Goal: Information Seeking & Learning: Find specific fact

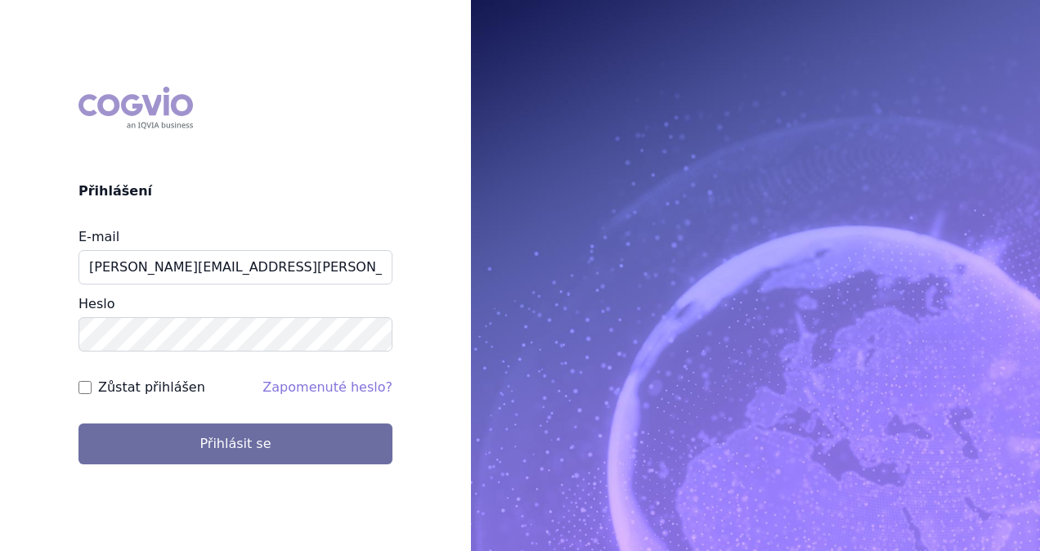
type input "[PERSON_NAME][EMAIL_ADDRESS][PERSON_NAME][DOMAIN_NAME]"
click at [203, 466] on div "COGVIO Přihlášení E-mail [PERSON_NAME][EMAIL_ADDRESS][PERSON_NAME][DOMAIN_NAME]…" at bounding box center [235, 275] width 471 height 403
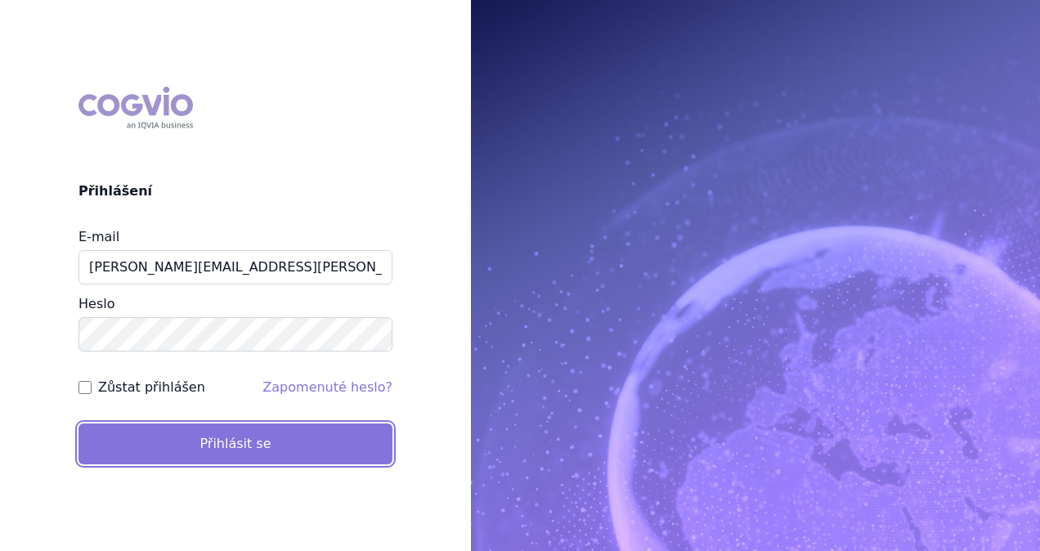
click at [206, 450] on button "Přihlásit se" at bounding box center [235, 444] width 314 height 41
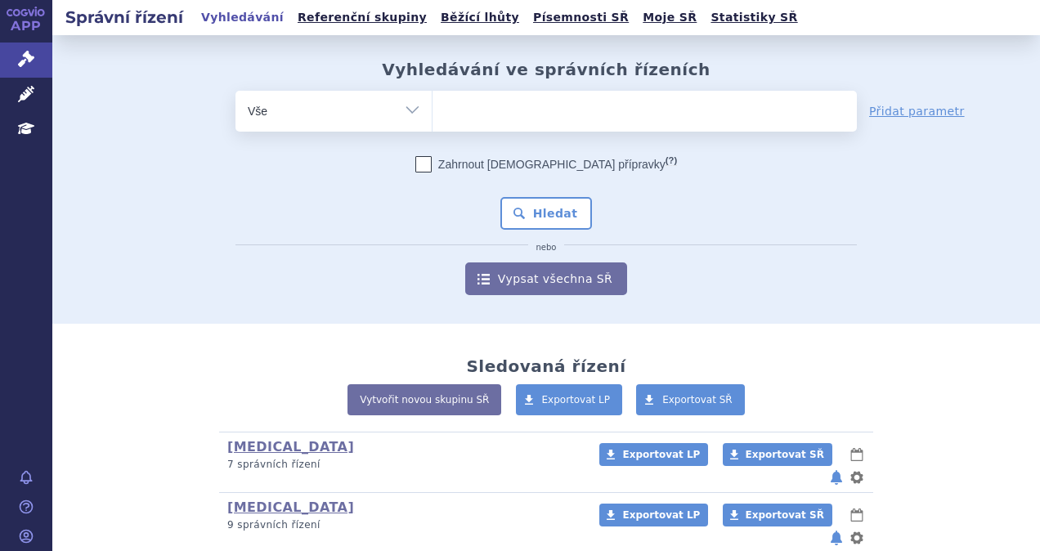
click at [475, 111] on ul at bounding box center [645, 108] width 424 height 34
click at [433, 111] on select at bounding box center [432, 110] width 1 height 41
type input "ta"
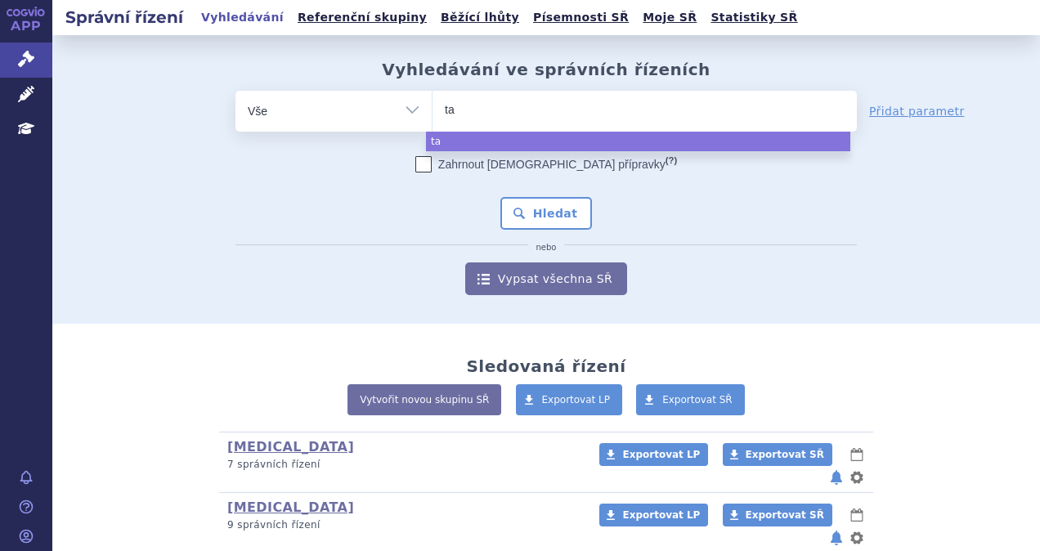
type input "tal"
type input "talv"
type input "talve"
type input "talvey"
select select "talvey"
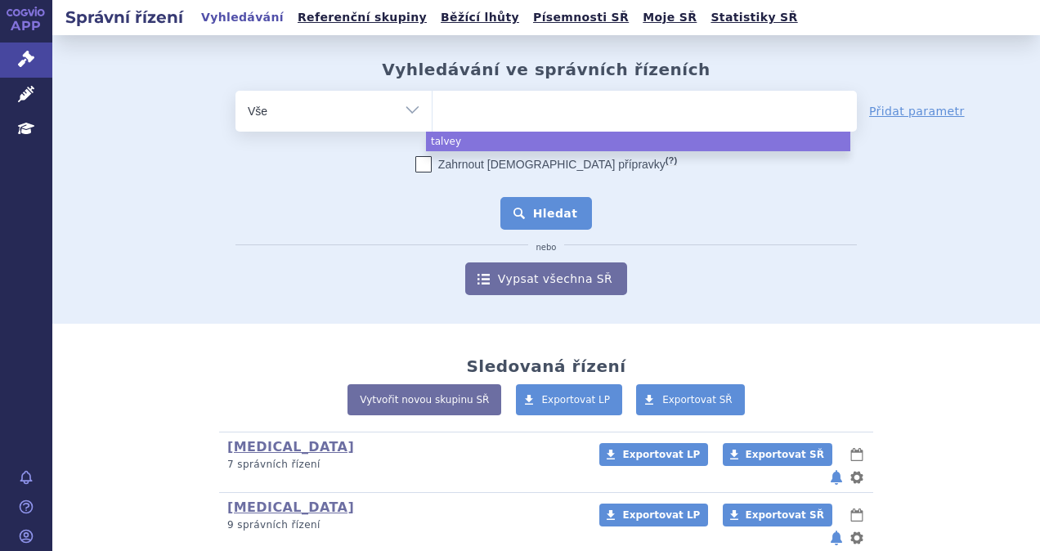
click at [538, 215] on button "Hledat" at bounding box center [546, 213] width 92 height 33
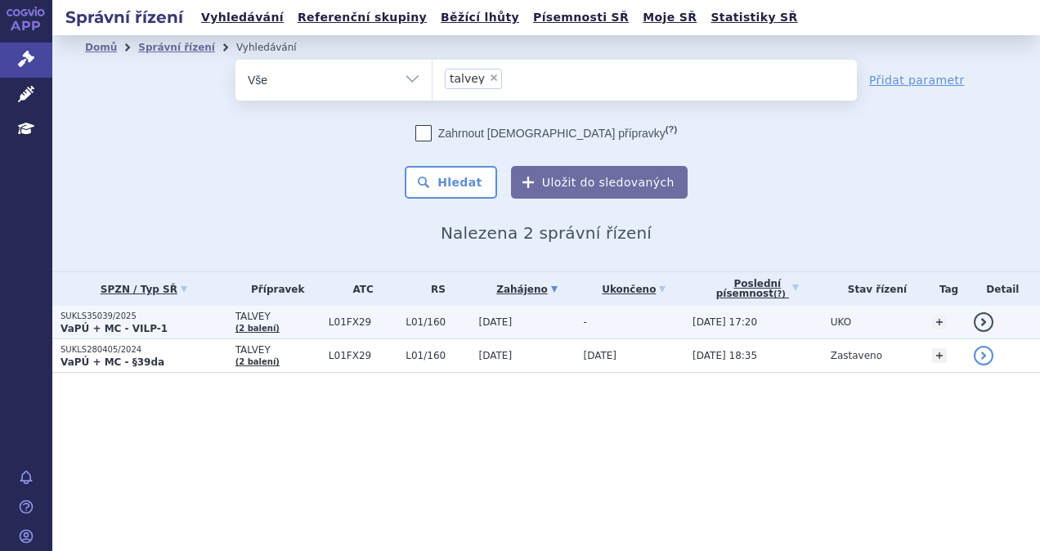
click at [181, 328] on p "VaPÚ + MC - VILP-1" at bounding box center [144, 328] width 167 height 13
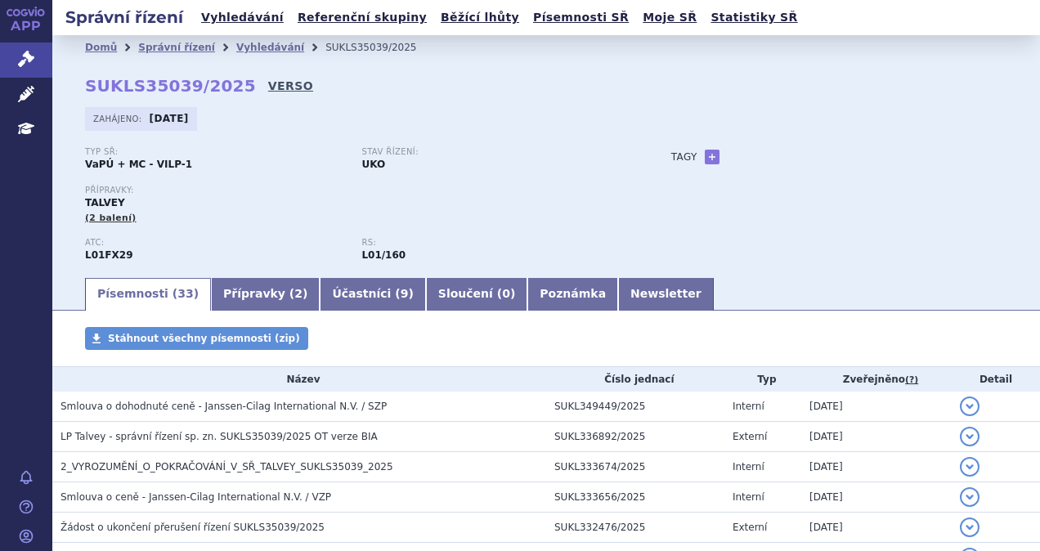
click at [268, 92] on link "VERSO" at bounding box center [290, 86] width 45 height 16
click at [222, 23] on link "Vyhledávání" at bounding box center [242, 18] width 92 height 22
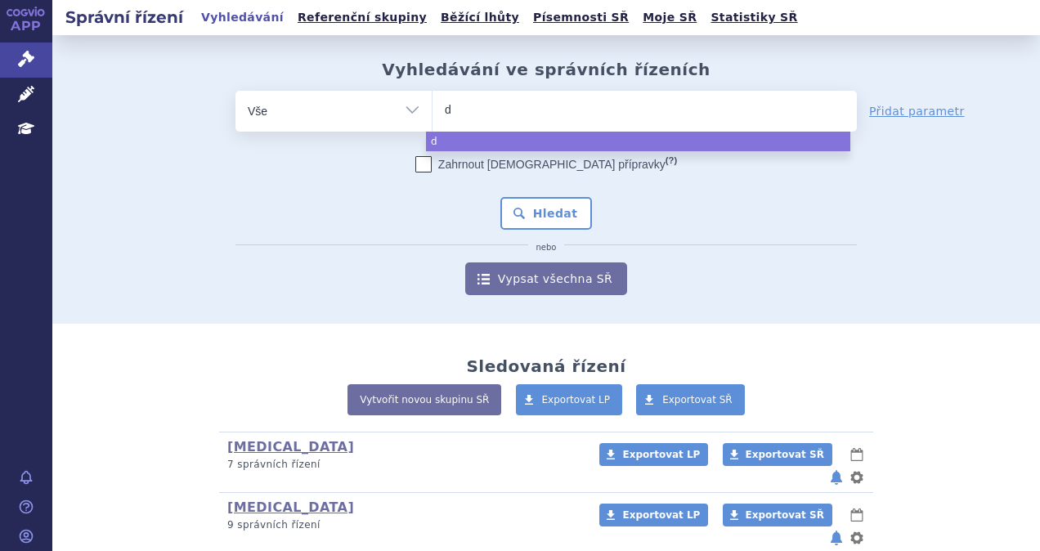
type input "da"
type input "dar"
type input "darza"
type input "darzal"
type input "darzale"
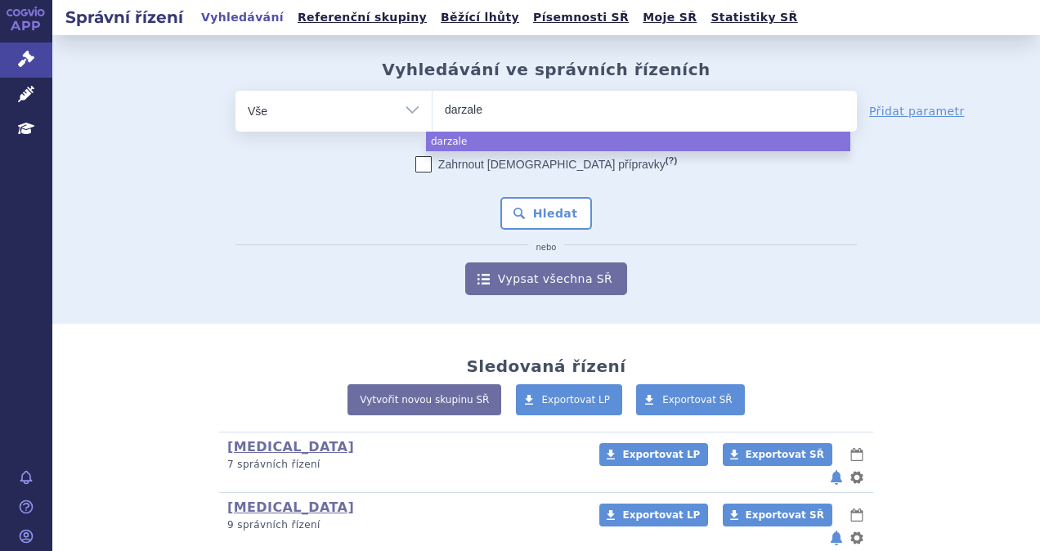
type input "darzalex"
select select "darzalex"
click at [522, 216] on button "Hledat" at bounding box center [546, 213] width 92 height 33
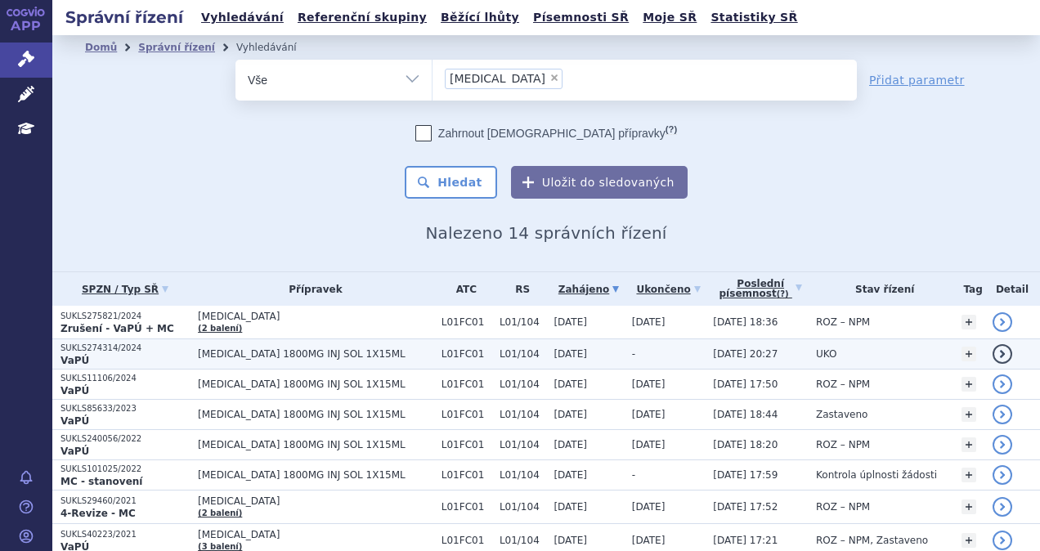
click at [554, 355] on span "[DATE]" at bounding box center [571, 353] width 34 height 11
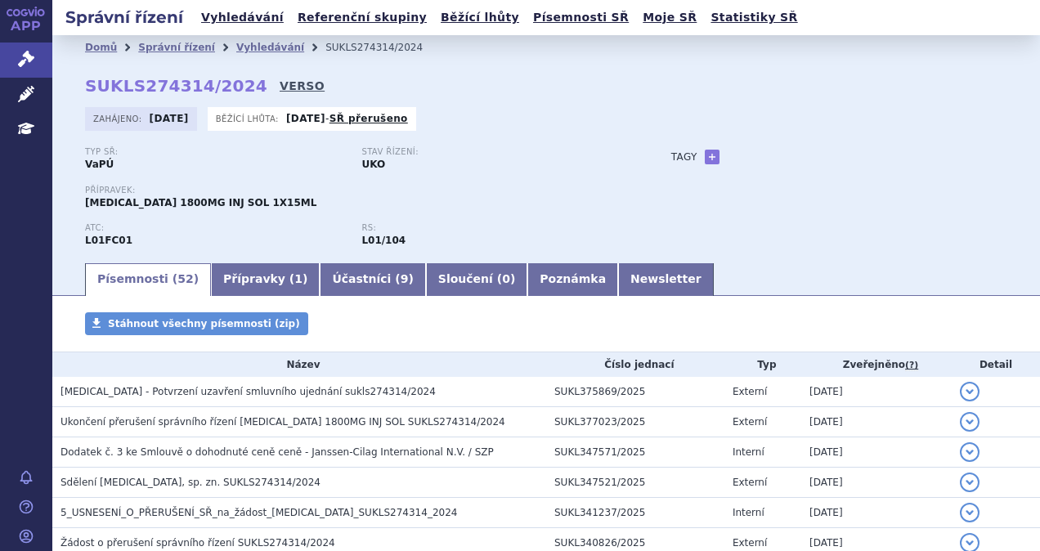
click at [280, 83] on link "VERSO" at bounding box center [302, 86] width 45 height 16
